Goal: Information Seeking & Learning: Learn about a topic

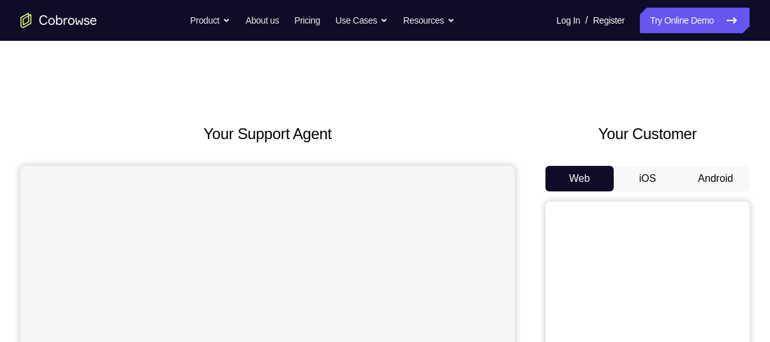
click at [650, 178] on button "iOS" at bounding box center [648, 179] width 68 height 26
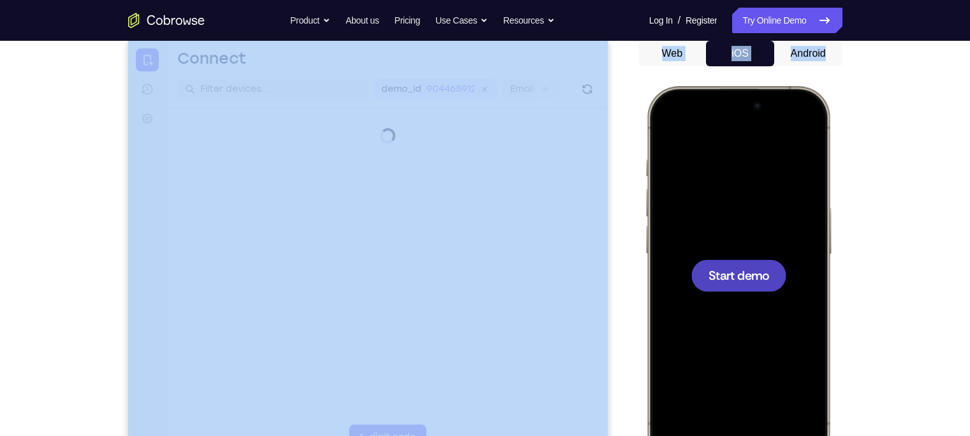
drag, startPoint x: 720, startPoint y: 23, endPoint x: 623, endPoint y: 121, distance: 138.5
click at [623, 121] on div "Your Support Agent Your Customer Web iOS Android" at bounding box center [485, 233] width 715 height 472
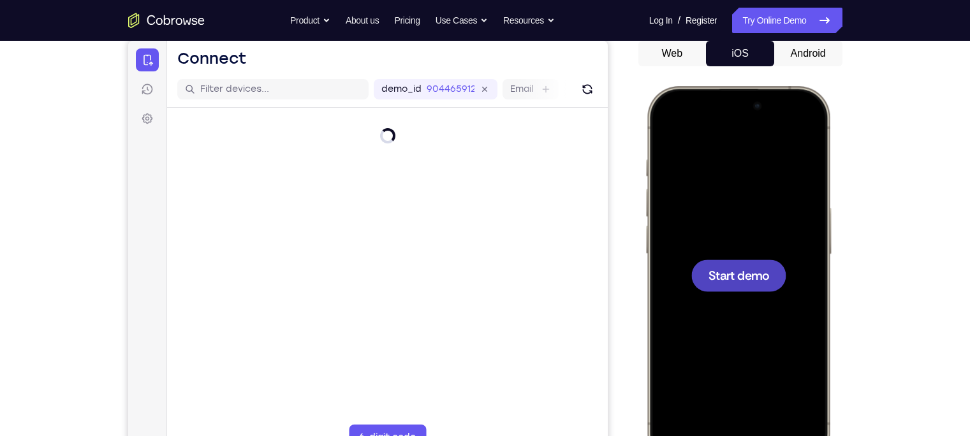
click at [733, 281] on span "Start demo" at bounding box center [738, 275] width 61 height 12
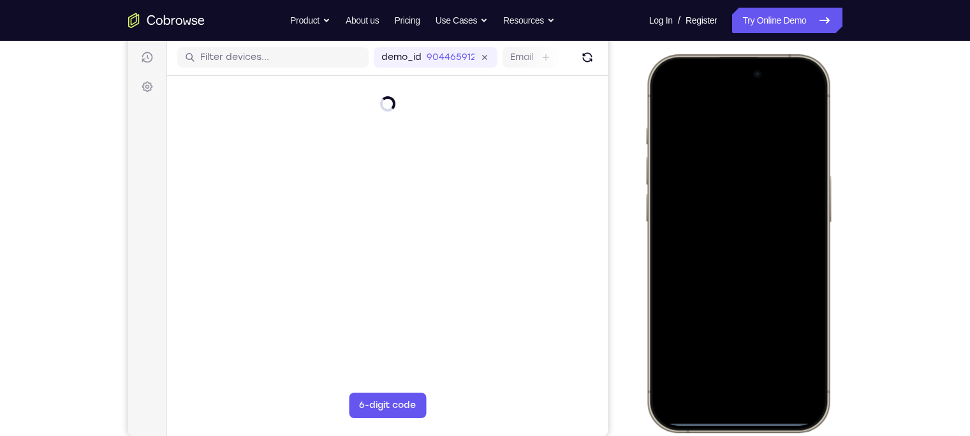
scroll to position [160, 0]
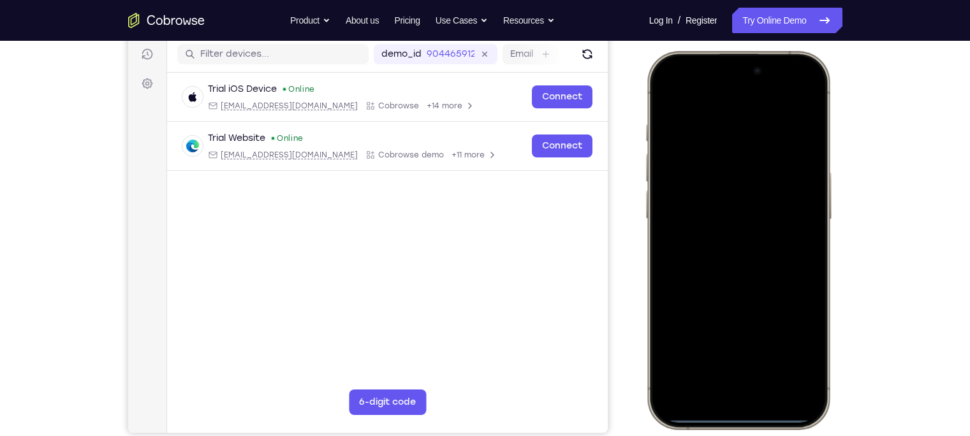
click at [757, 235] on div at bounding box center [738, 240] width 168 height 364
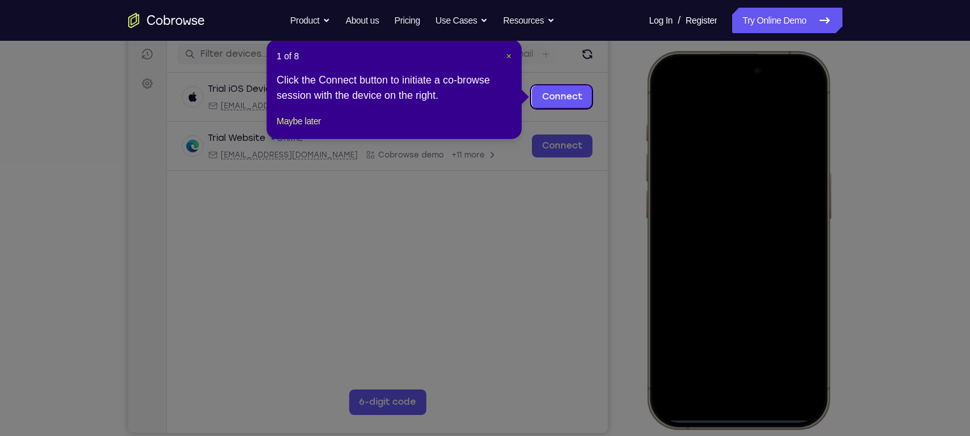
click at [507, 56] on span "×" at bounding box center [509, 56] width 5 height 10
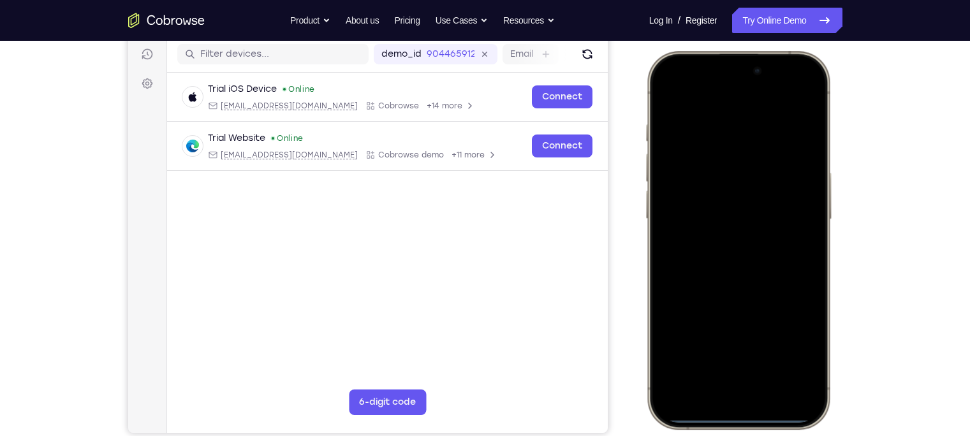
click at [721, 341] on div at bounding box center [738, 240] width 168 height 364
click at [735, 341] on div at bounding box center [738, 240] width 168 height 364
click at [708, 170] on div at bounding box center [738, 240] width 168 height 364
click at [676, 182] on div at bounding box center [738, 240] width 168 height 364
click at [720, 258] on div at bounding box center [738, 240] width 168 height 364
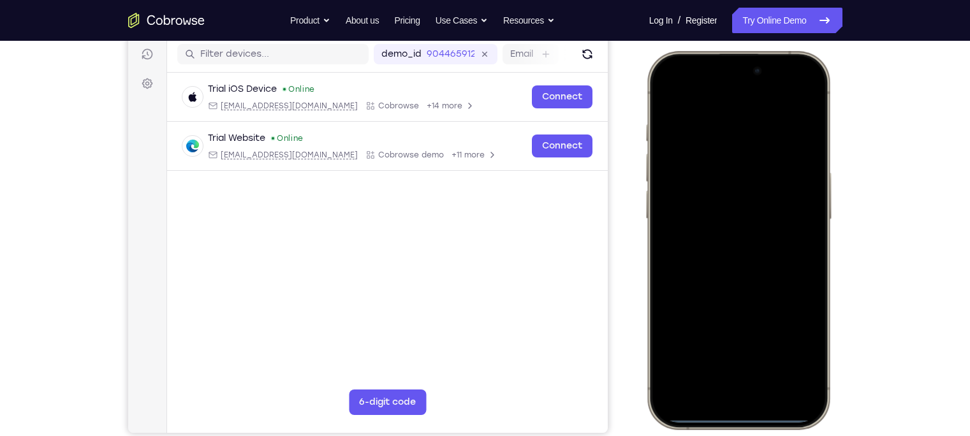
click at [724, 183] on div at bounding box center [738, 240] width 168 height 364
click at [704, 212] on div at bounding box center [738, 240] width 168 height 364
click at [717, 243] on div at bounding box center [738, 240] width 168 height 364
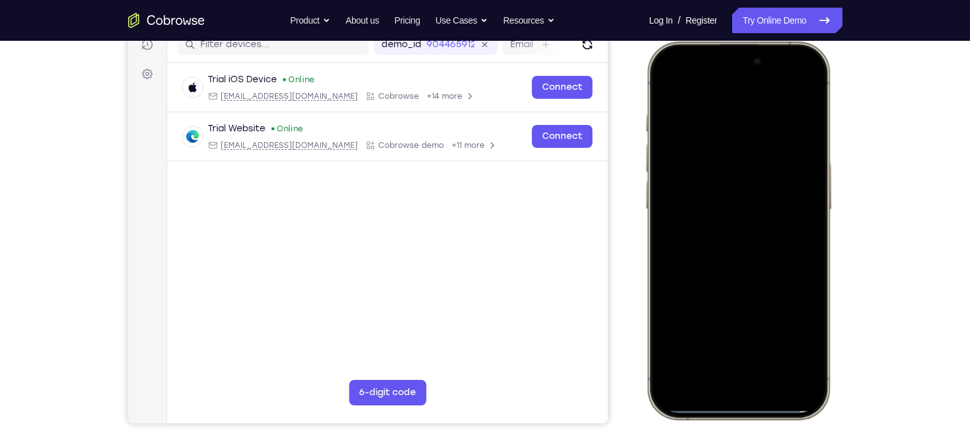
scroll to position [169, 0]
click at [739, 287] on div at bounding box center [738, 231] width 168 height 364
click at [769, 117] on div at bounding box center [738, 231] width 168 height 364
click at [769, 198] on div at bounding box center [738, 231] width 168 height 364
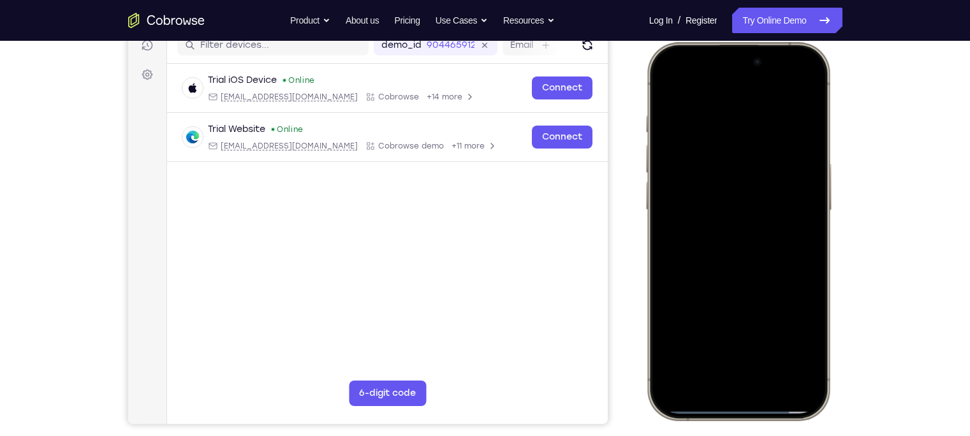
click at [769, 198] on div at bounding box center [738, 231] width 168 height 364
click at [769, 89] on div at bounding box center [738, 231] width 168 height 364
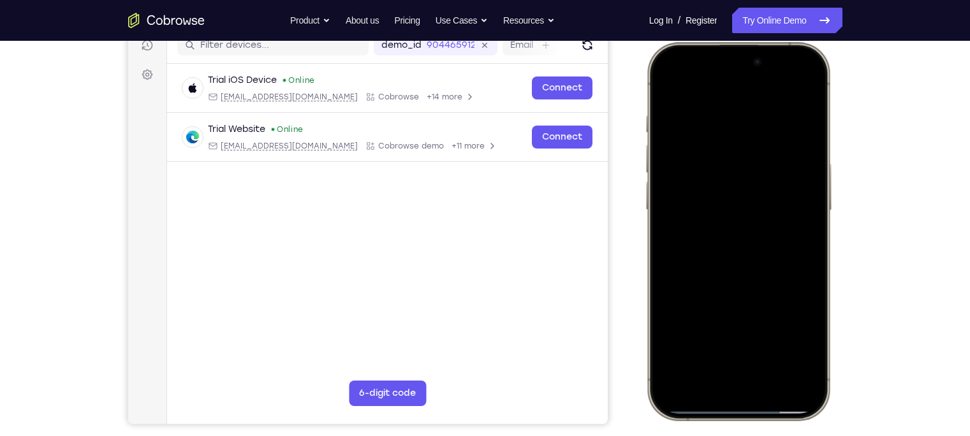
click at [769, 77] on div at bounding box center [738, 231] width 168 height 364
click at [761, 118] on div at bounding box center [738, 231] width 168 height 364
click at [667, 86] on div at bounding box center [738, 231] width 168 height 364
click at [769, 110] on div at bounding box center [738, 231] width 168 height 364
click at [683, 89] on div at bounding box center [738, 231] width 168 height 364
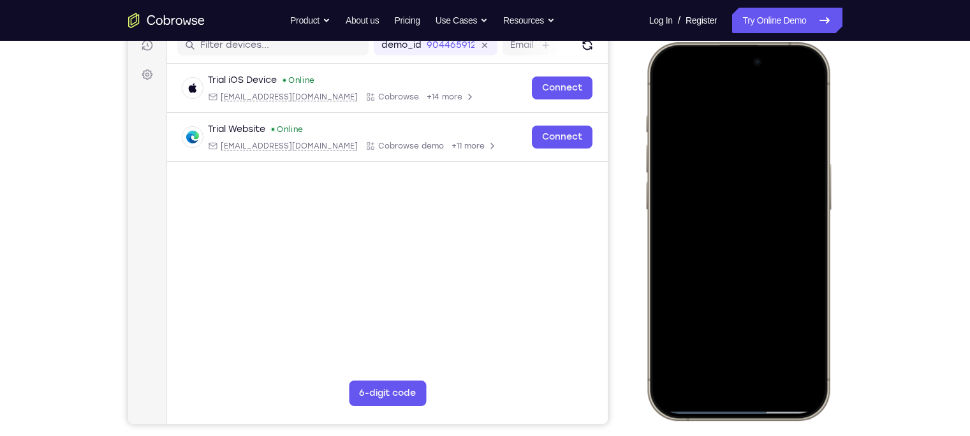
click at [740, 131] on div at bounding box center [738, 231] width 168 height 364
click at [677, 341] on div at bounding box center [738, 231] width 168 height 364
click at [673, 341] on div at bounding box center [738, 231] width 168 height 364
click at [767, 341] on div at bounding box center [738, 231] width 168 height 364
click at [754, 184] on div at bounding box center [738, 231] width 168 height 364
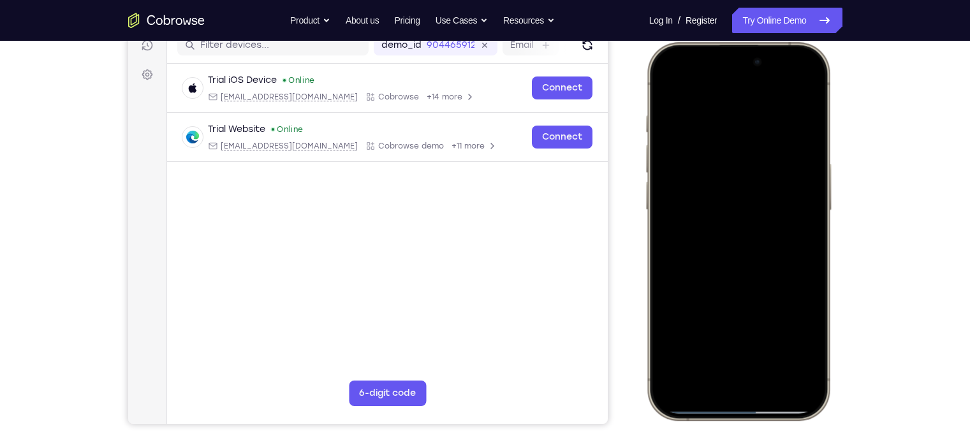
click at [666, 85] on div at bounding box center [738, 231] width 168 height 364
drag, startPoint x: 726, startPoint y: 250, endPoint x: 736, endPoint y: 137, distance: 113.3
click at [736, 137] on div at bounding box center [738, 231] width 168 height 364
drag, startPoint x: 743, startPoint y: 270, endPoint x: 746, endPoint y: 115, distance: 155.1
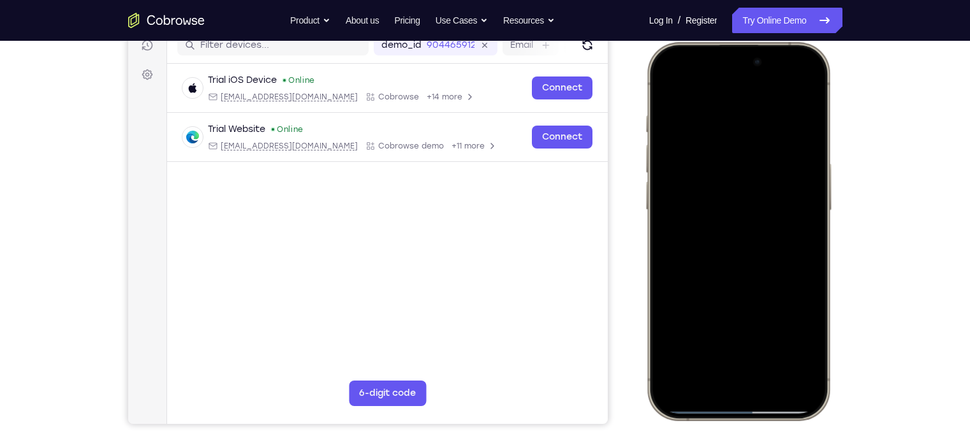
click at [746, 115] on div at bounding box center [738, 231] width 168 height 364
drag, startPoint x: 761, startPoint y: 259, endPoint x: 783, endPoint y: 151, distance: 110.1
click at [769, 151] on div at bounding box center [738, 231] width 168 height 364
click at [769, 183] on div at bounding box center [738, 231] width 168 height 364
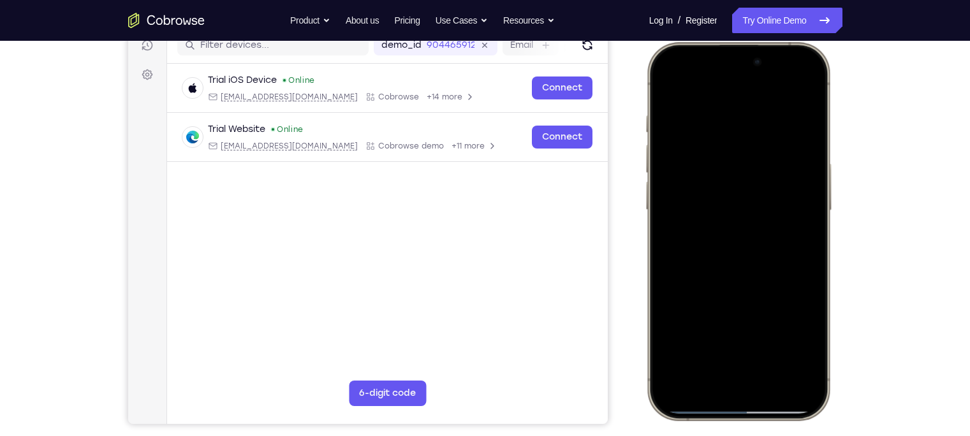
click at [769, 183] on div at bounding box center [738, 231] width 168 height 364
drag, startPoint x: 753, startPoint y: 128, endPoint x: 749, endPoint y: 345, distance: 216.3
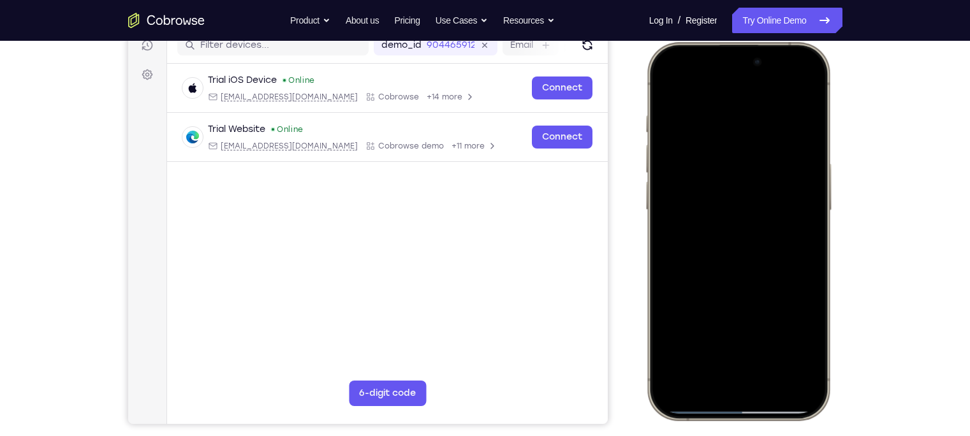
click at [749, 341] on div at bounding box center [738, 231] width 168 height 364
click at [769, 125] on div at bounding box center [738, 231] width 168 height 364
click at [769, 163] on div at bounding box center [738, 231] width 168 height 364
click at [665, 204] on div at bounding box center [738, 231] width 168 height 364
click at [664, 196] on div at bounding box center [738, 231] width 168 height 364
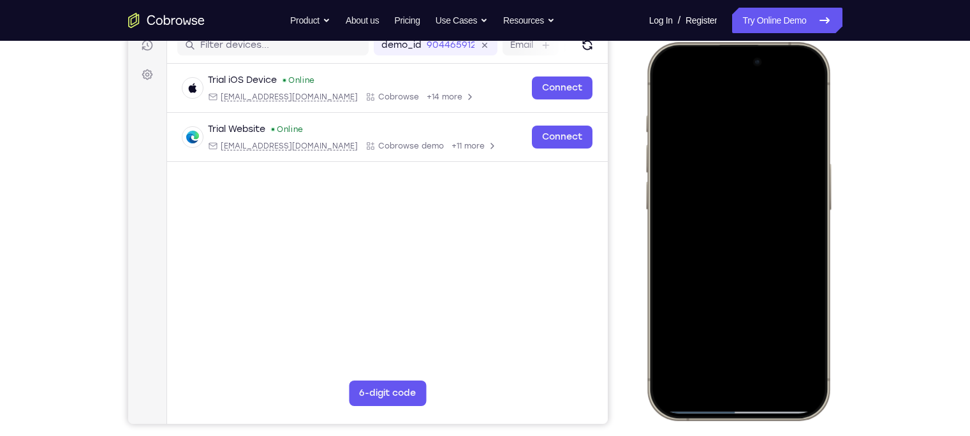
click at [664, 196] on div at bounding box center [738, 231] width 168 height 364
click at [665, 177] on div at bounding box center [738, 231] width 168 height 364
click at [685, 89] on div at bounding box center [738, 231] width 168 height 364
drag, startPoint x: 800, startPoint y: 179, endPoint x: 774, endPoint y: 34, distance: 147.2
click at [769, 42] on html "Online web based iOS Simulators and Android Emulators. Run iPhone, iPad, Mobile…" at bounding box center [739, 233] width 191 height 383
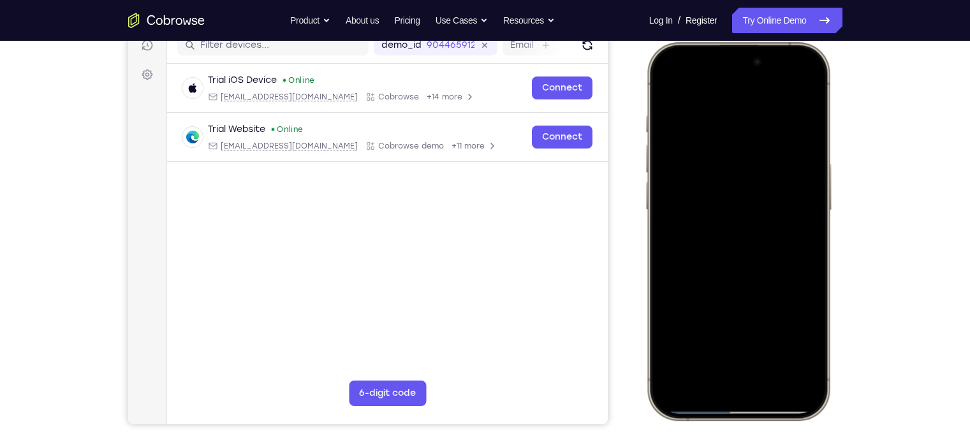
drag, startPoint x: 786, startPoint y: 202, endPoint x: 782, endPoint y: 308, distance: 105.4
click at [769, 308] on div at bounding box center [738, 231] width 168 height 364
drag, startPoint x: 787, startPoint y: 141, endPoint x: 772, endPoint y: 250, distance: 110.1
click at [769, 250] on div at bounding box center [738, 231] width 168 height 364
click at [769, 98] on div at bounding box center [738, 231] width 168 height 364
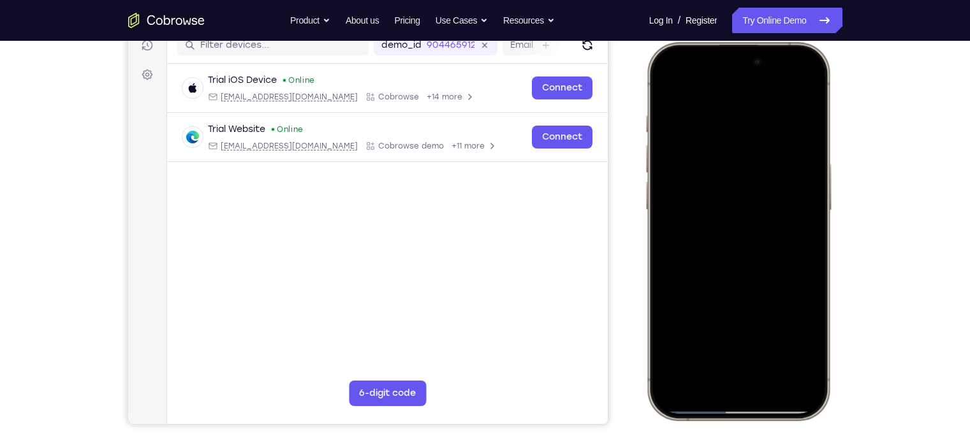
click at [769, 141] on div at bounding box center [738, 231] width 168 height 364
drag, startPoint x: 775, startPoint y: 307, endPoint x: 782, endPoint y: 158, distance: 148.8
click at [769, 158] on div at bounding box center [738, 231] width 168 height 364
click at [668, 84] on div at bounding box center [738, 231] width 168 height 364
drag, startPoint x: 745, startPoint y: 254, endPoint x: 737, endPoint y: 101, distance: 152.7
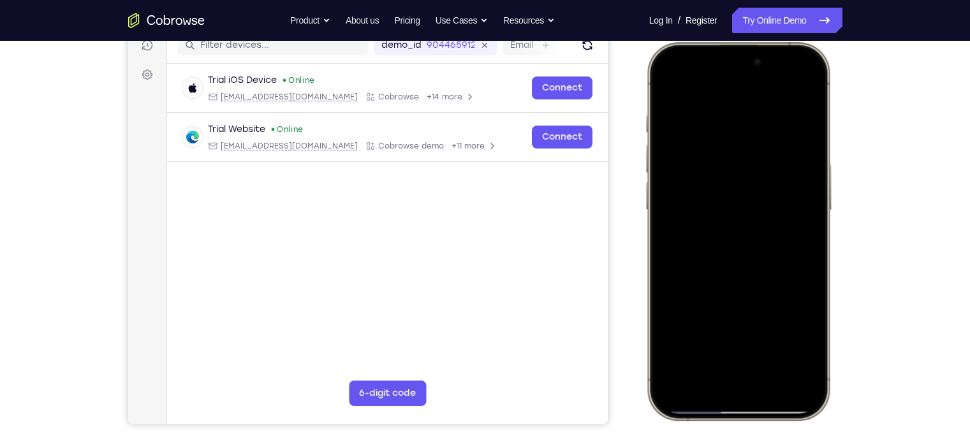
click at [737, 101] on div at bounding box center [738, 231] width 168 height 364
drag, startPoint x: 757, startPoint y: 249, endPoint x: 759, endPoint y: 151, distance: 97.6
click at [759, 151] on div at bounding box center [738, 231] width 168 height 364
click at [734, 311] on div at bounding box center [738, 231] width 168 height 364
drag, startPoint x: 750, startPoint y: 188, endPoint x: 755, endPoint y: 283, distance: 94.6
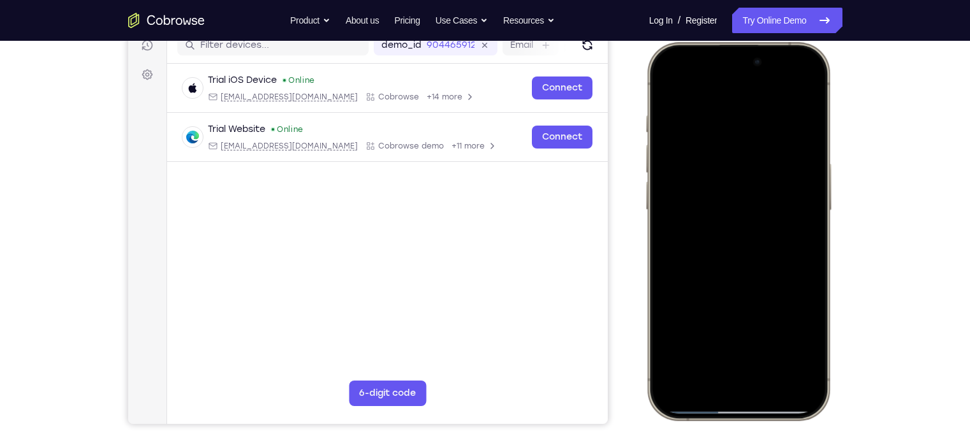
click at [755, 283] on div at bounding box center [738, 231] width 168 height 364
click at [665, 81] on div at bounding box center [738, 231] width 168 height 364
click at [769, 88] on div at bounding box center [738, 231] width 168 height 364
drag, startPoint x: 727, startPoint y: 272, endPoint x: 709, endPoint y: 141, distance: 132.0
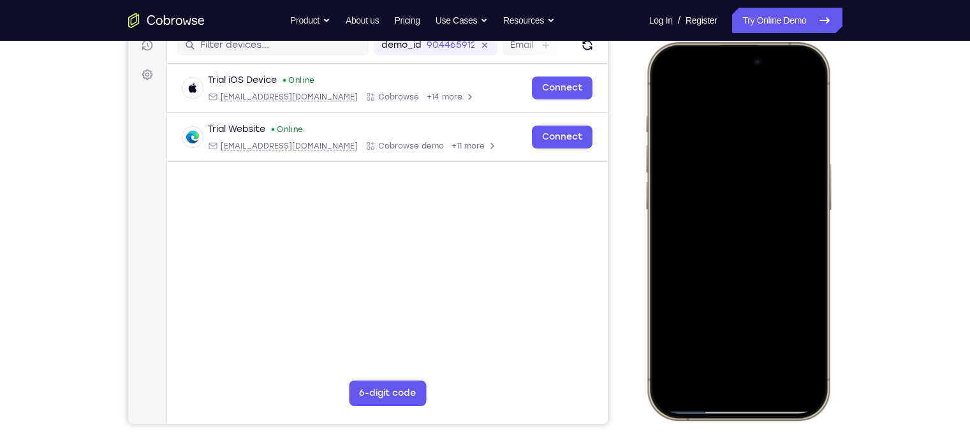
click at [709, 141] on div at bounding box center [738, 231] width 168 height 364
drag, startPoint x: 734, startPoint y: 251, endPoint x: 773, endPoint y: 81, distance: 174.3
click at [769, 81] on div at bounding box center [738, 231] width 168 height 364
drag, startPoint x: 731, startPoint y: 287, endPoint x: 764, endPoint y: 142, distance: 149.4
click at [764, 142] on div at bounding box center [738, 231] width 168 height 364
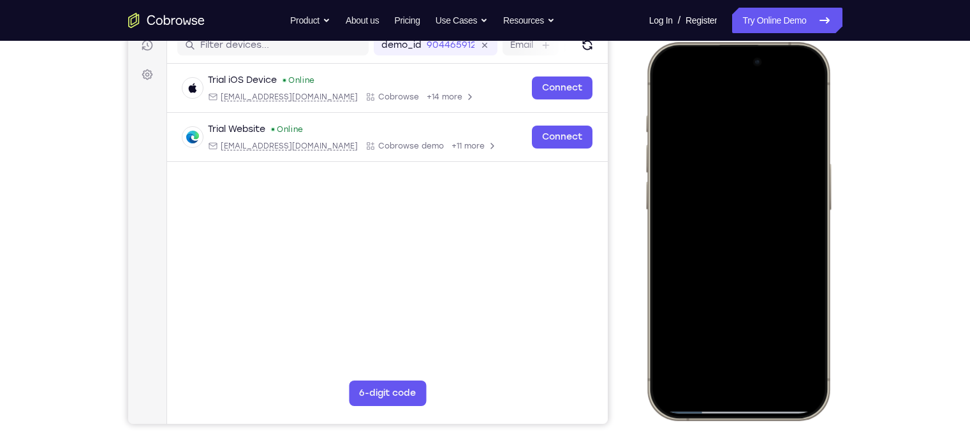
drag, startPoint x: 761, startPoint y: 271, endPoint x: 761, endPoint y: 135, distance: 135.9
click at [761, 135] on div at bounding box center [738, 231] width 168 height 364
drag, startPoint x: 725, startPoint y: 309, endPoint x: 750, endPoint y: 115, distance: 195.0
click at [750, 115] on div at bounding box center [738, 231] width 168 height 364
drag, startPoint x: 754, startPoint y: 336, endPoint x: 762, endPoint y: 149, distance: 187.1
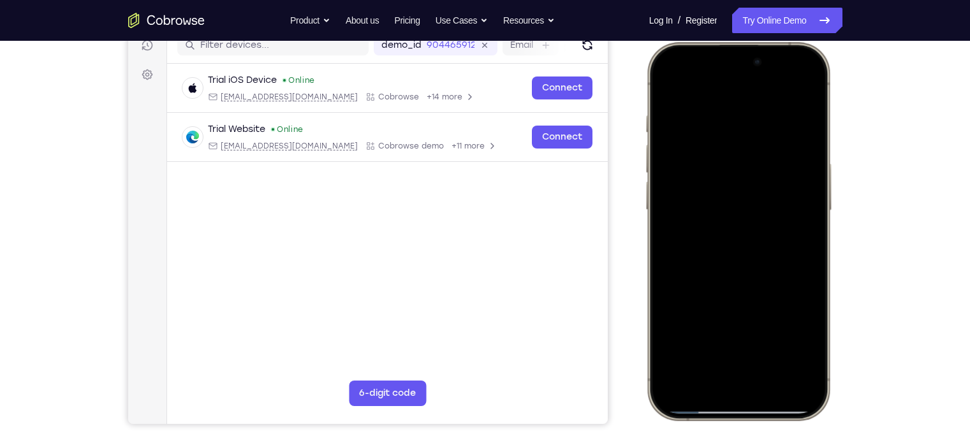
click at [762, 149] on div at bounding box center [738, 231] width 168 height 364
drag, startPoint x: 754, startPoint y: 255, endPoint x: 761, endPoint y: 66, distance: 189.6
click at [761, 66] on div at bounding box center [738, 231] width 168 height 364
drag, startPoint x: 739, startPoint y: 262, endPoint x: 737, endPoint y: 113, distance: 149.3
click at [737, 113] on div at bounding box center [738, 231] width 168 height 364
